Goal: Find specific page/section: Find specific page/section

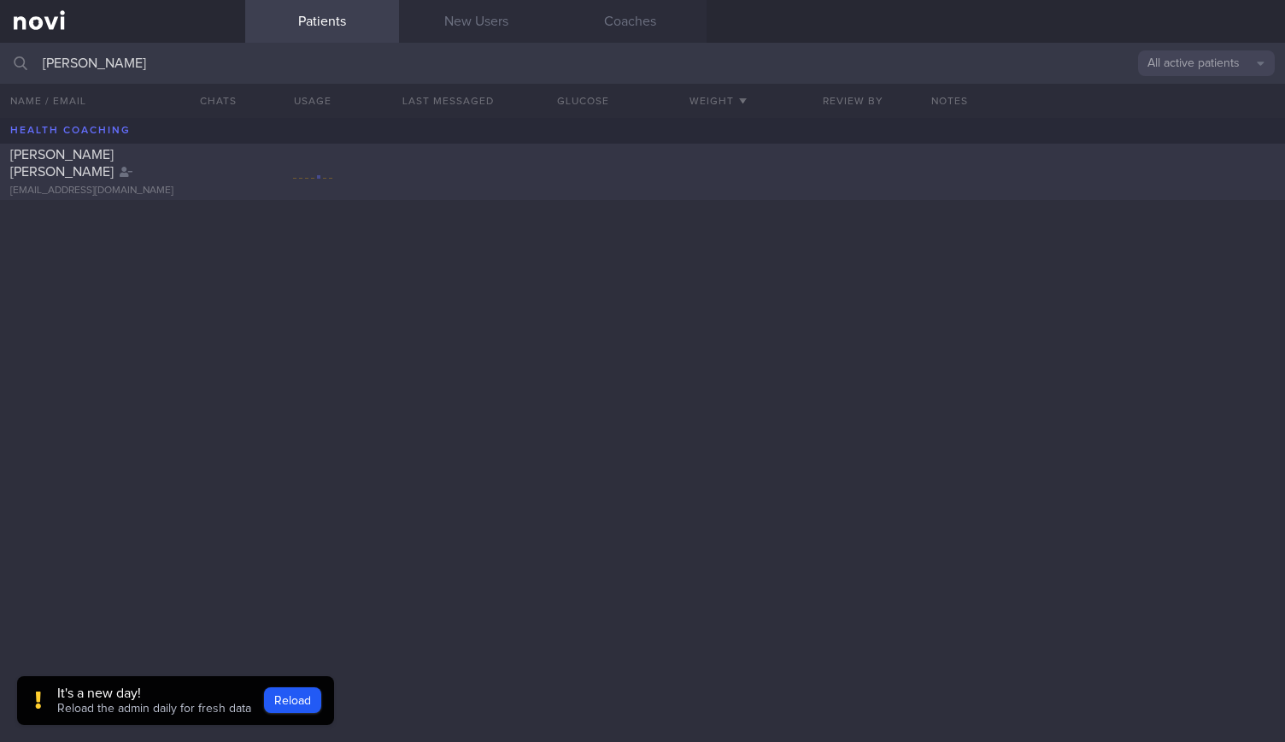
type input "[PERSON_NAME]"
click at [219, 151] on div "[PERSON_NAME] [PERSON_NAME] [EMAIL_ADDRESS][DOMAIN_NAME]" at bounding box center [642, 172] width 1285 height 56
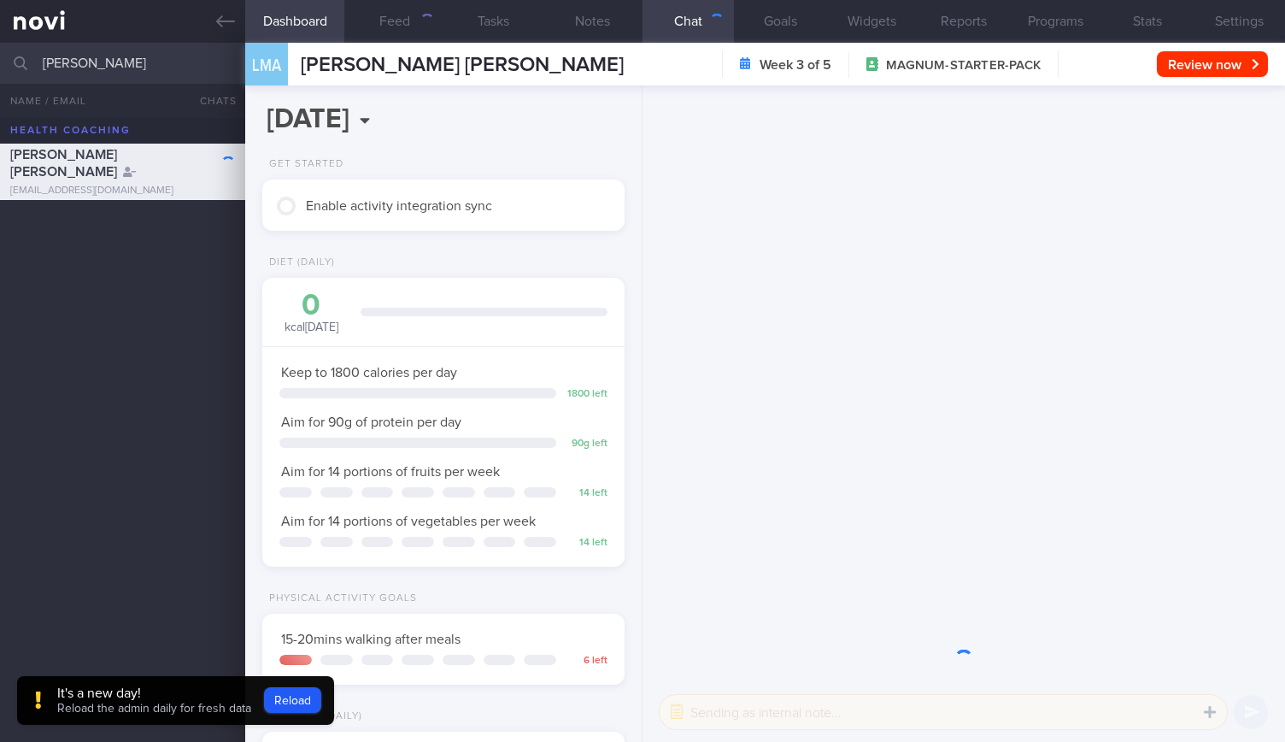
scroll to position [183, 318]
click at [1249, 12] on button "Settings" at bounding box center [1239, 21] width 91 height 43
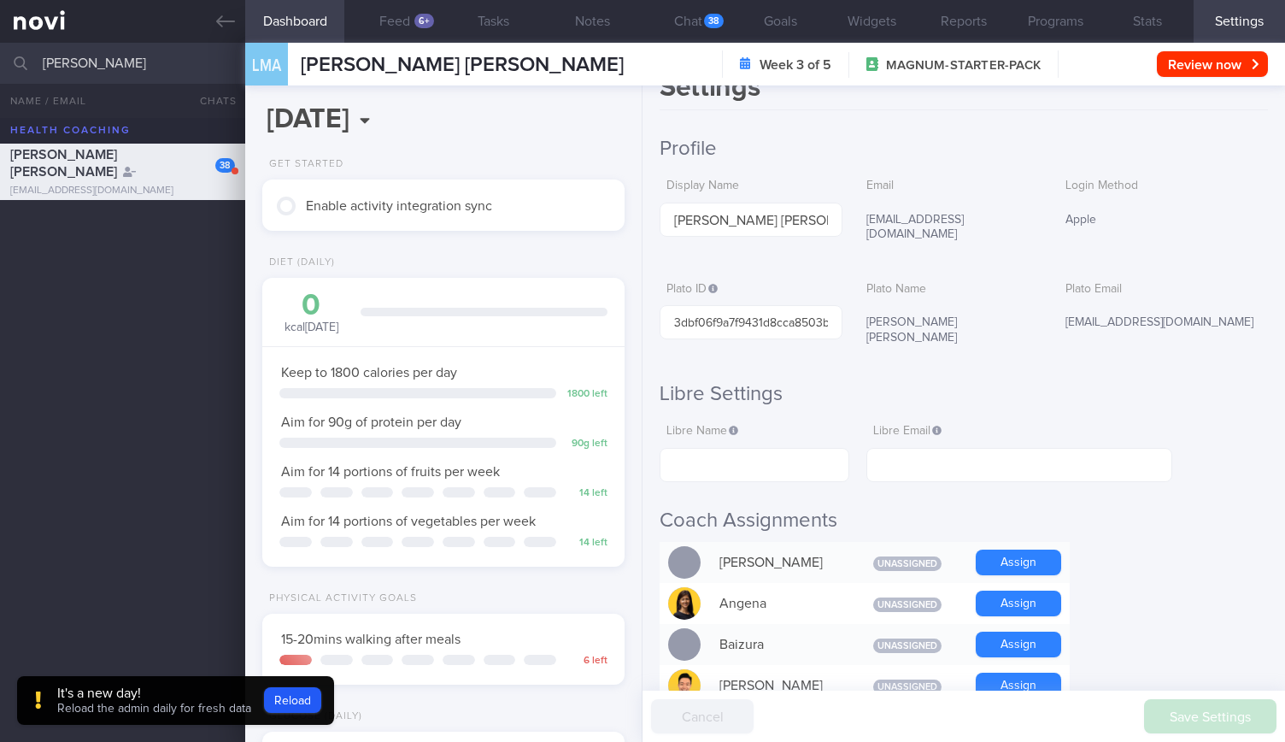
scroll to position [33, 0]
click at [698, 17] on button "Chat 38" at bounding box center [688, 21] width 91 height 43
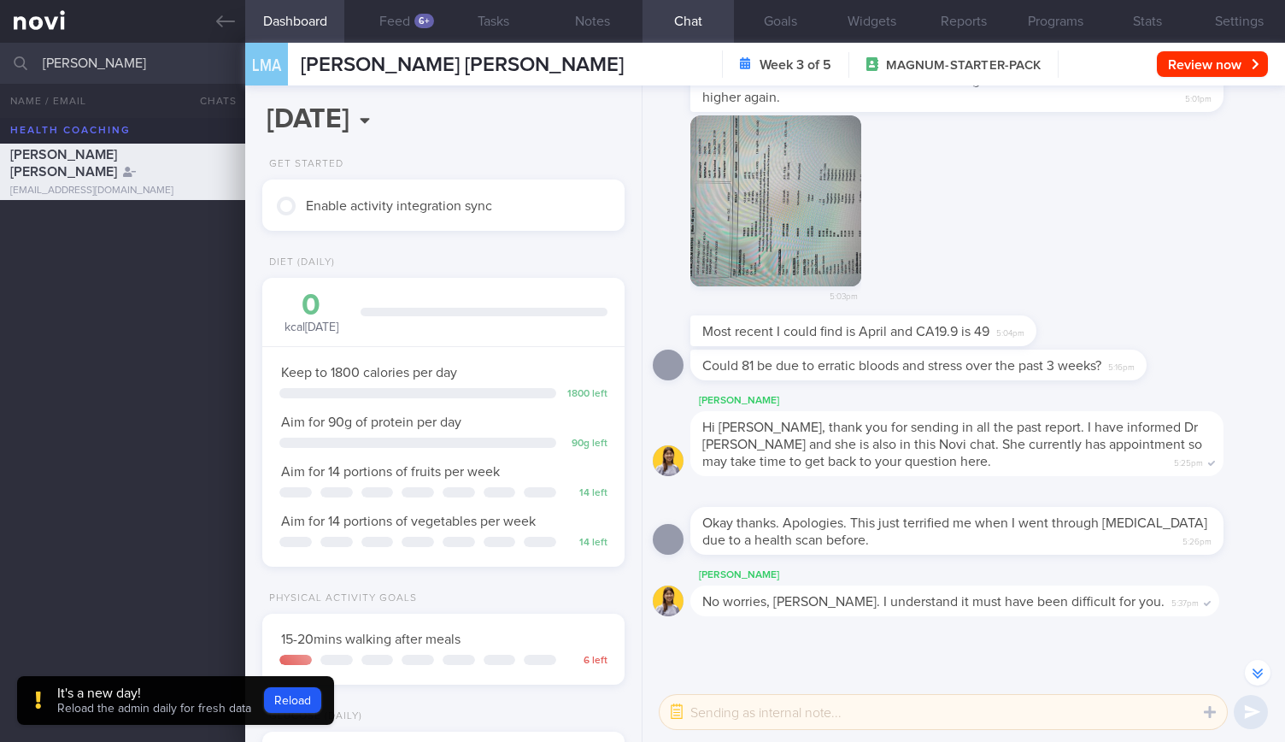
click at [1258, 674] on icon "button" at bounding box center [1258, 673] width 10 height 10
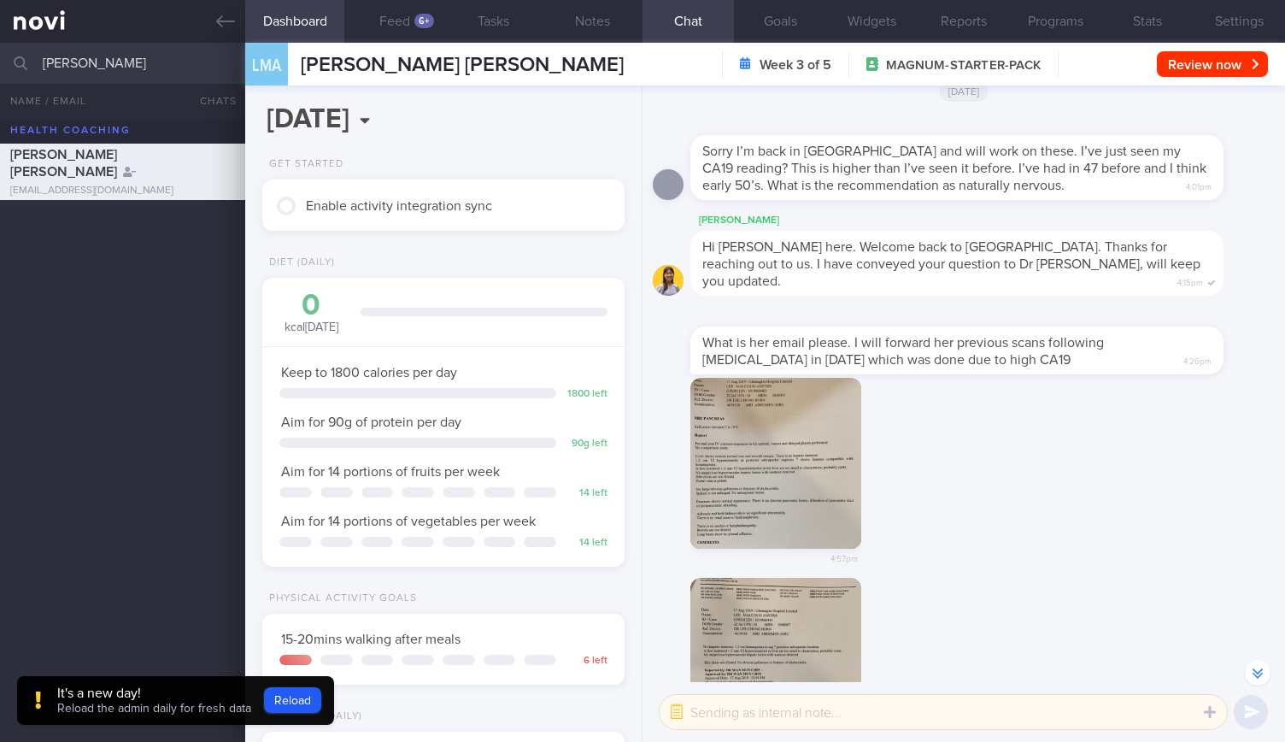
scroll to position [-2030, 0]
click at [972, 29] on button "Reports" at bounding box center [963, 21] width 91 height 43
